Goal: Task Accomplishment & Management: Use online tool/utility

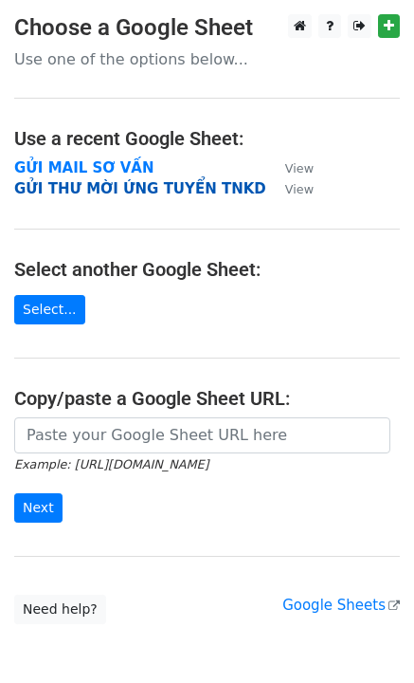
click at [121, 189] on strong "GỬI THƯ MỜI ỨNG TUYỂN TNKD" at bounding box center [140, 188] width 252 height 17
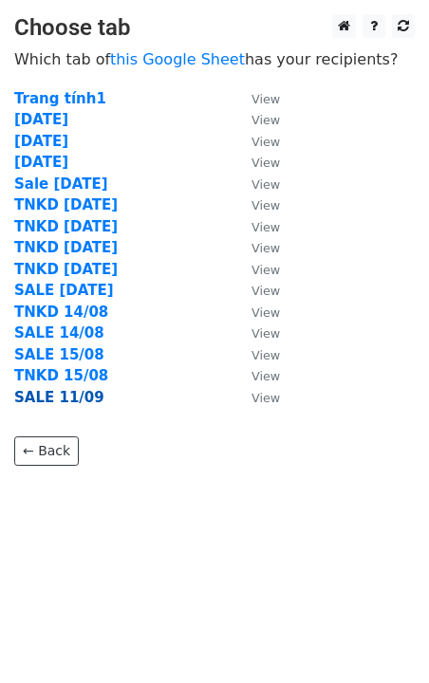
click at [69, 399] on strong "SALE 11/09" at bounding box center [59, 397] width 90 height 17
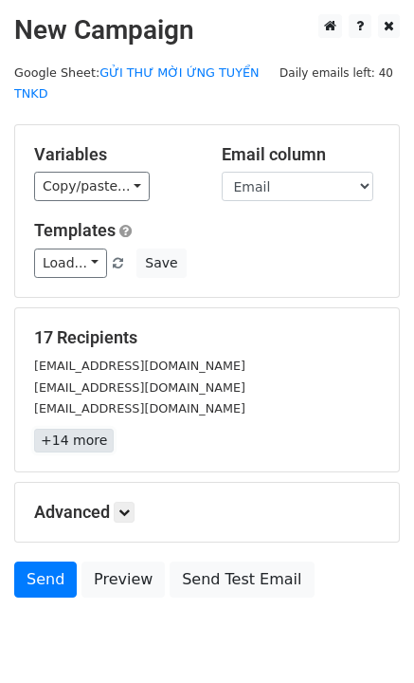
click at [93, 429] on link "+14 more" at bounding box center [74, 441] width 80 height 24
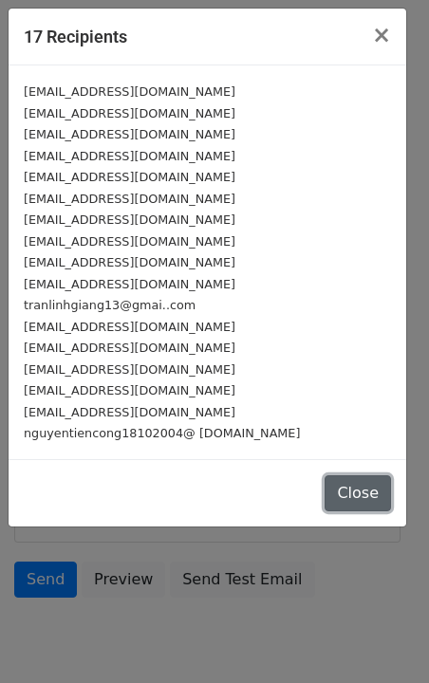
click at [375, 494] on button "Close" at bounding box center [357, 493] width 66 height 36
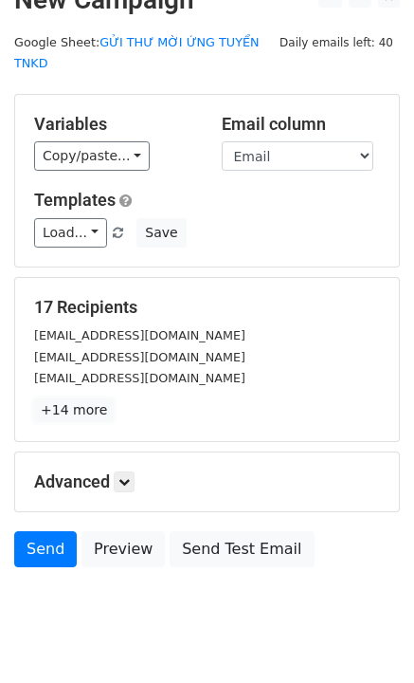
scroll to position [54, 0]
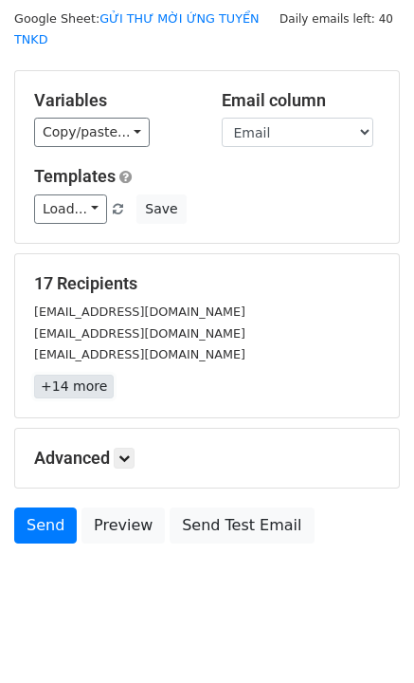
click at [87, 374] on link "+14 more" at bounding box center [74, 386] width 80 height 24
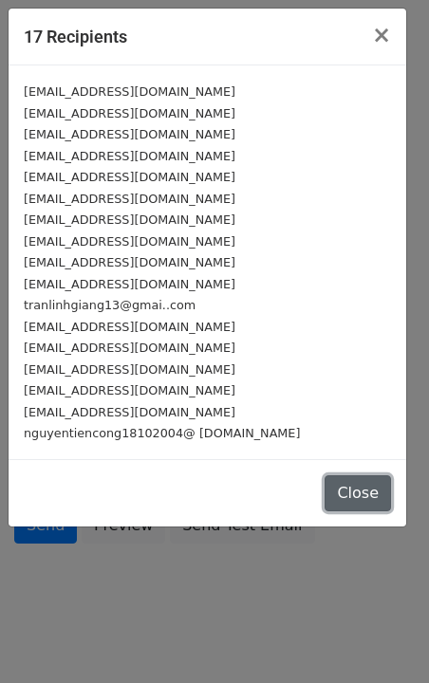
click at [355, 492] on button "Close" at bounding box center [357, 493] width 66 height 36
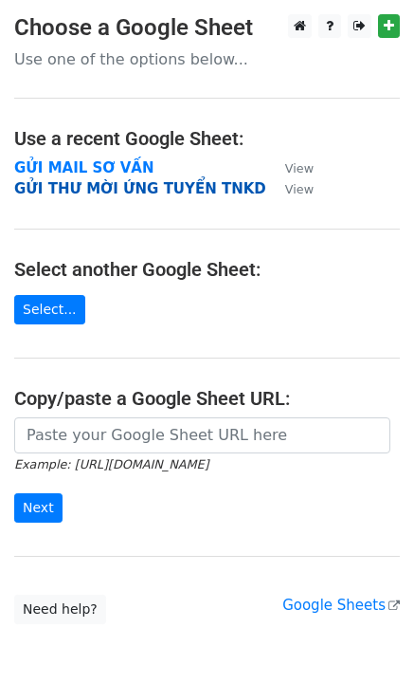
click at [110, 190] on strong "GỬI THƯ MỜI ỨNG TUYỂN TNKD" at bounding box center [140, 188] width 252 height 17
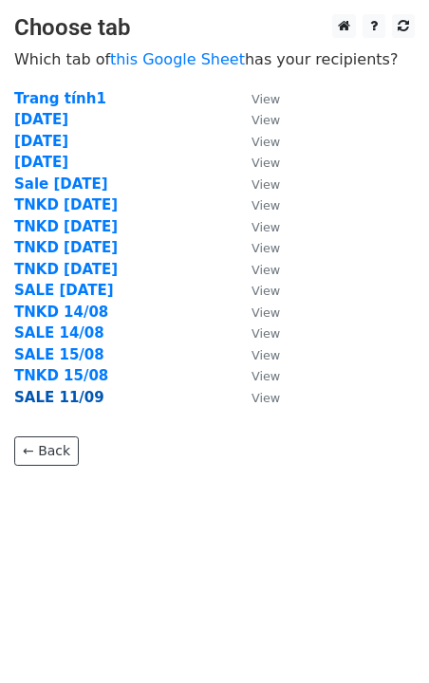
click at [73, 397] on strong "SALE 11/09" at bounding box center [59, 397] width 90 height 17
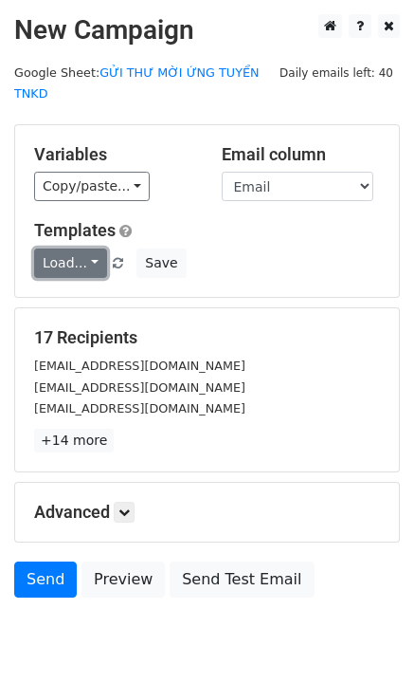
click at [88, 248] on link "Load..." at bounding box center [70, 262] width 73 height 29
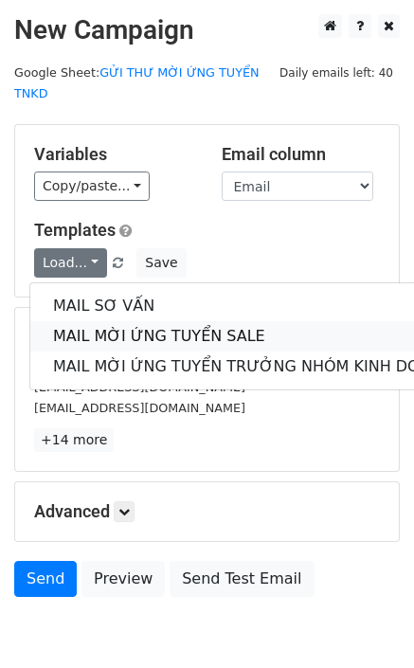
click at [145, 321] on link "MAIL MỜI ỨNG TUYỂN SALE" at bounding box center [252, 336] width 445 height 30
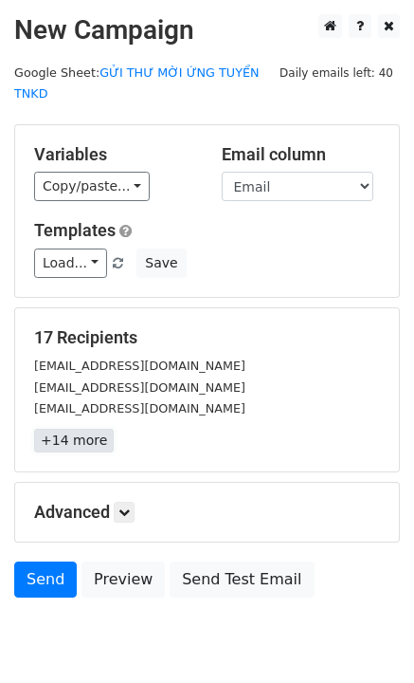
click at [57, 429] on link "+14 more" at bounding box center [74, 441] width 80 height 24
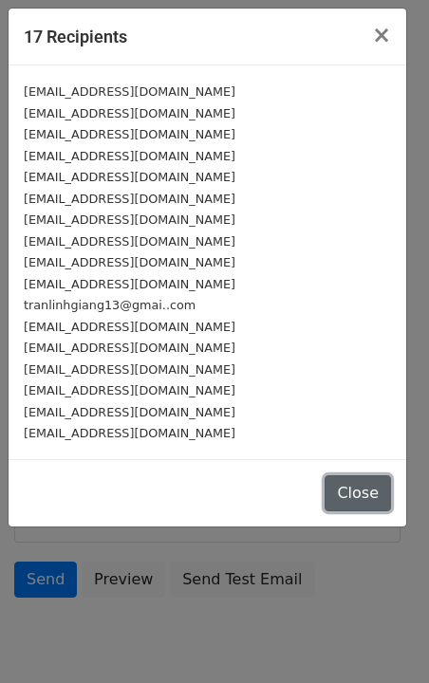
click at [339, 485] on button "Close" at bounding box center [357, 493] width 66 height 36
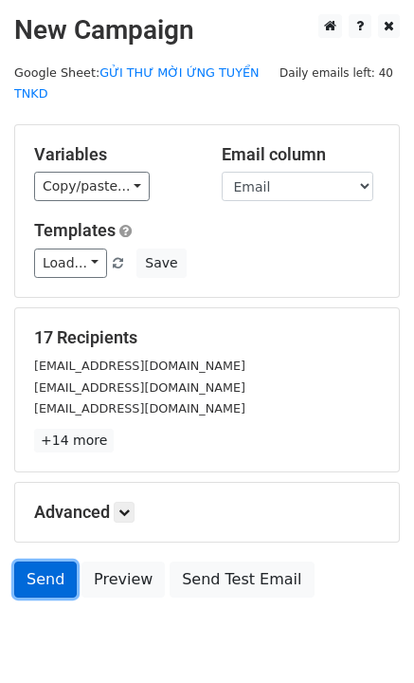
click at [45, 564] on link "Send" at bounding box center [45, 579] width 63 height 36
